Goal: Task Accomplishment & Management: Manage account settings

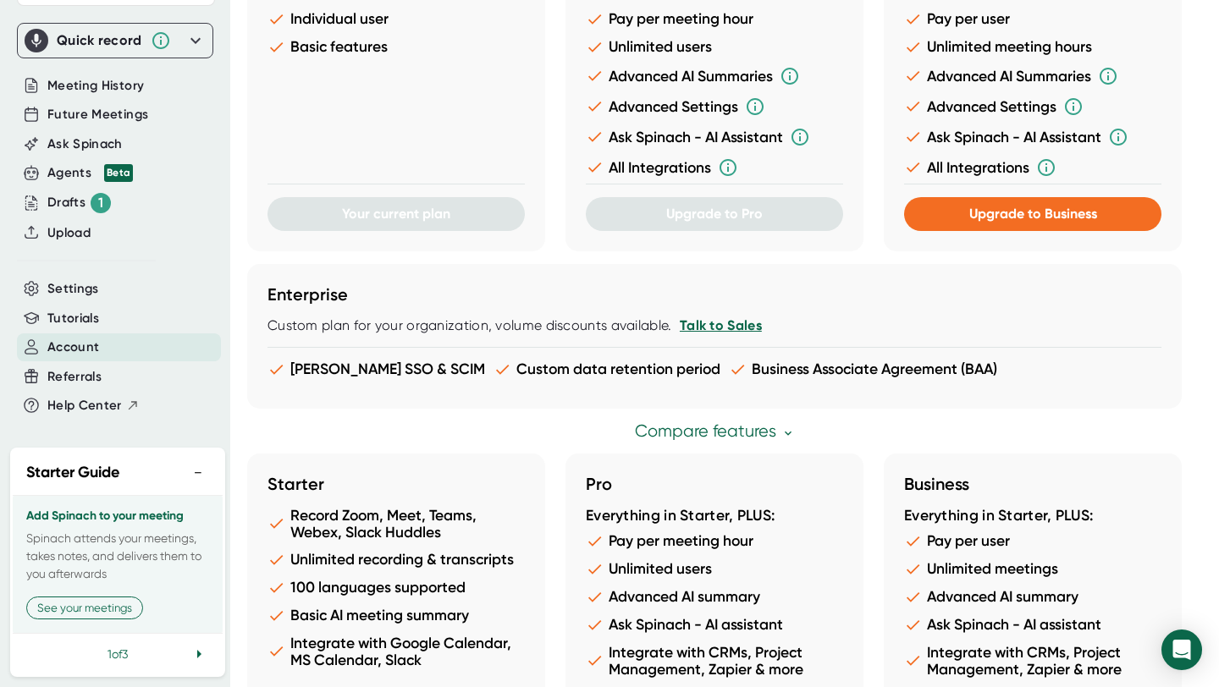
scroll to position [840, 0]
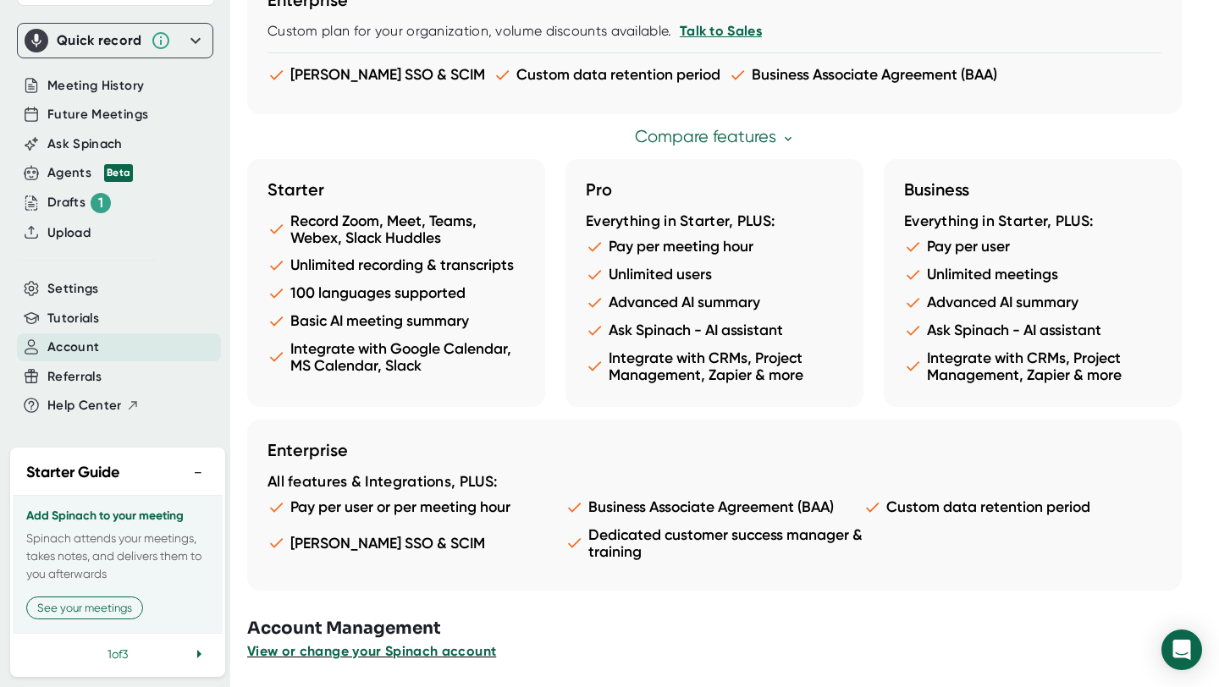
click at [316, 651] on span "View or change your Spinach account" at bounding box center [371, 651] width 249 height 16
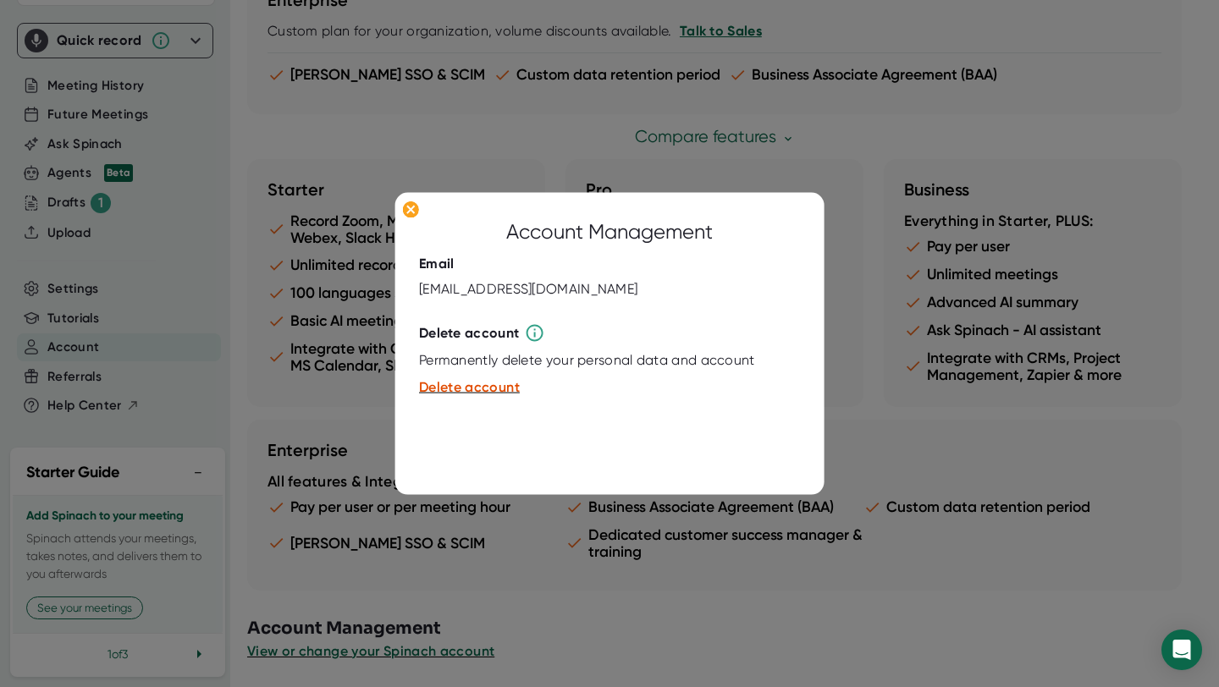
click at [349, 402] on div at bounding box center [609, 343] width 1219 height 687
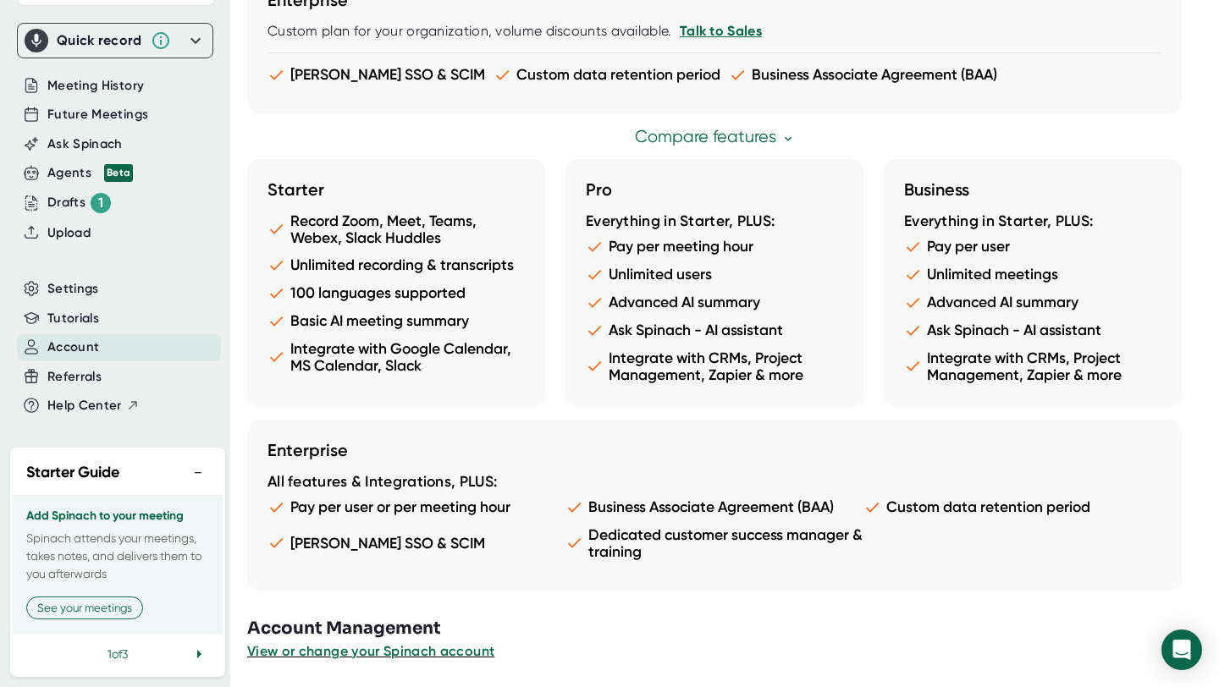
click at [201, 471] on button "−" at bounding box center [198, 472] width 22 height 25
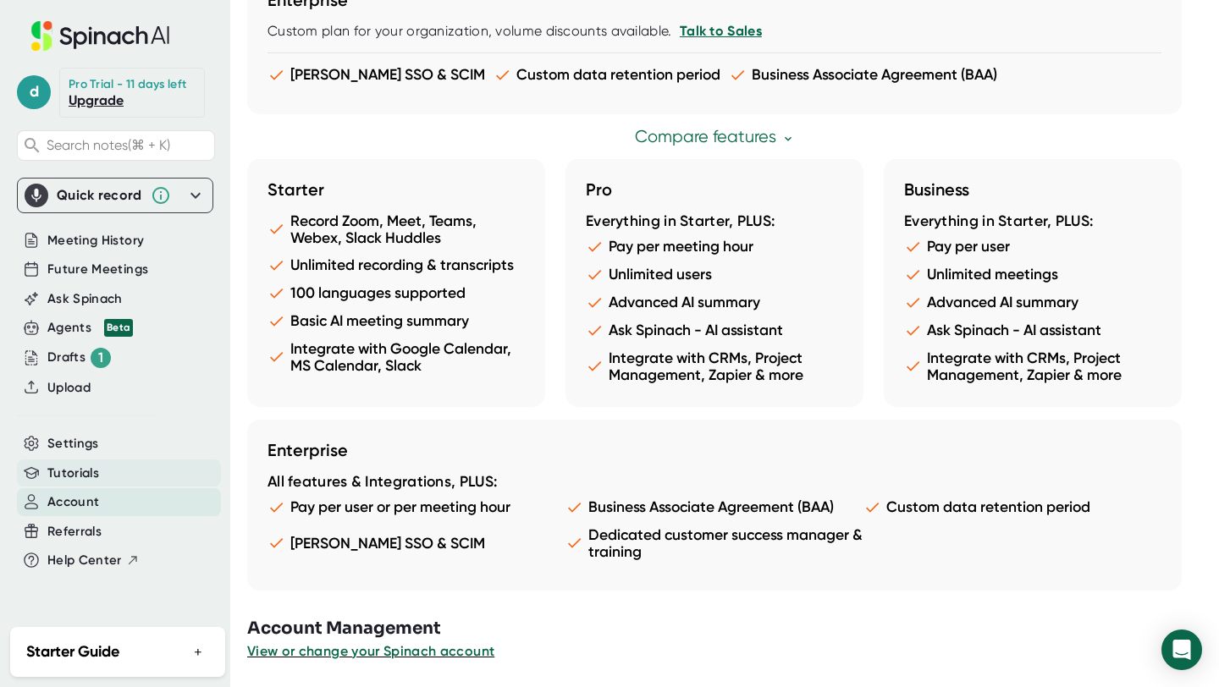
scroll to position [0, 0]
click at [36, 87] on span "d" at bounding box center [34, 92] width 34 height 34
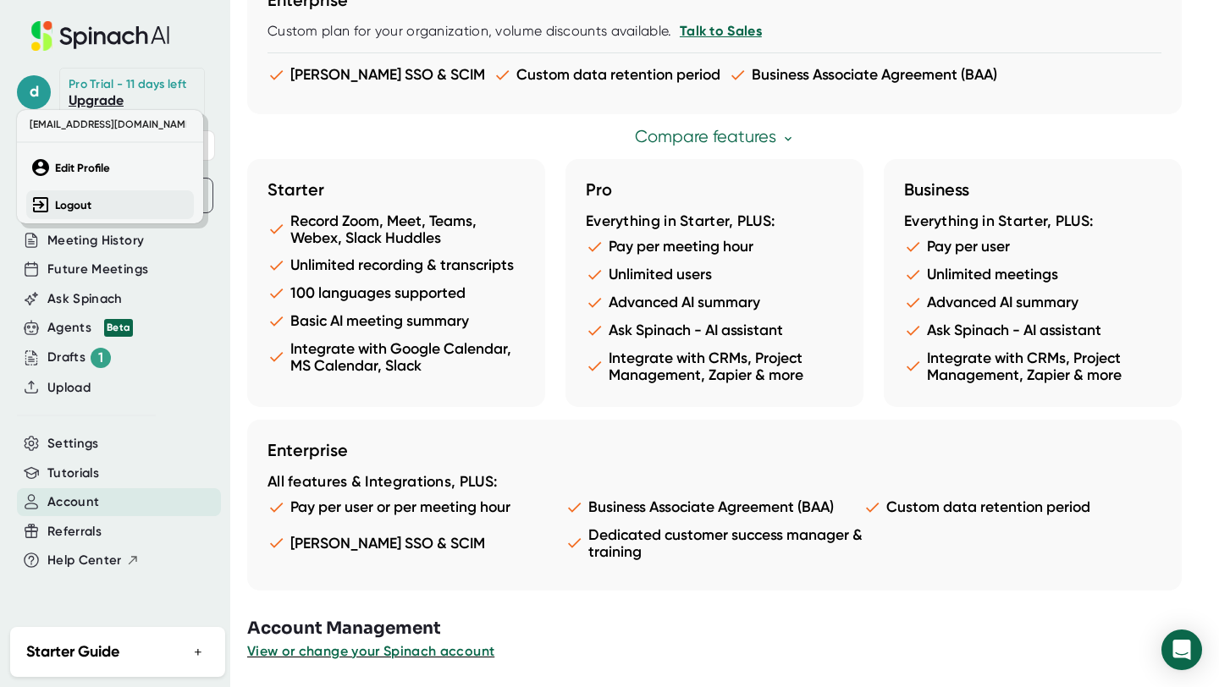
click at [61, 218] on button "Logout" at bounding box center [110, 204] width 168 height 29
